Goal: Find specific page/section: Find specific page/section

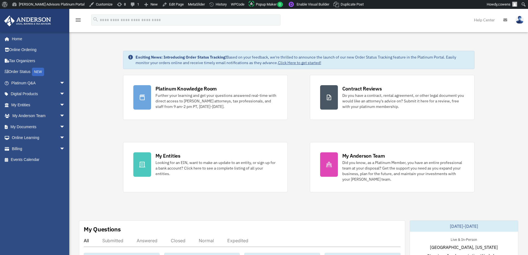
drag, startPoint x: 58, startPoint y: 201, endPoint x: 67, endPoint y: 201, distance: 8.9
click at [58, 201] on div "cowens Sign Out cowens@andersonadvisors.com Home Online Ordering Tax Organizers…" at bounding box center [36, 138] width 73 height 213
click at [60, 81] on span "arrow_drop_down" at bounding box center [65, 82] width 11 height 11
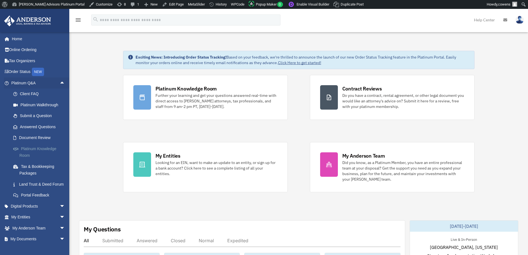
click at [44, 149] on link "Platinum Knowledge Room" at bounding box center [41, 152] width 66 height 18
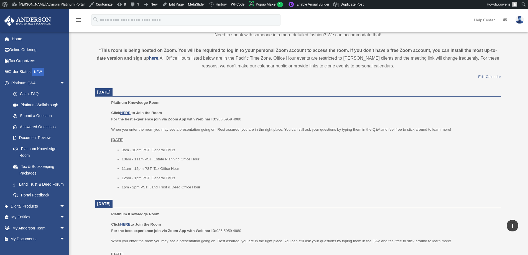
scroll to position [194, 0]
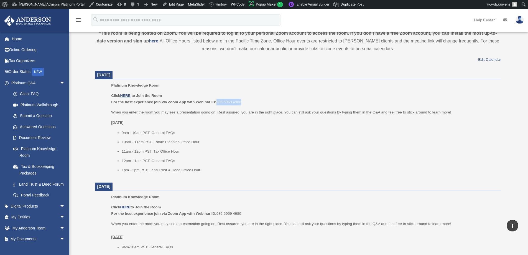
drag, startPoint x: 248, startPoint y: 103, endPoint x: 217, endPoint y: 103, distance: 30.8
click at [217, 103] on p "Click HERE to Join the Room For the best experience join via Zoom App with Webi…" at bounding box center [304, 98] width 386 height 13
copy p "985 5959 4980"
